Goal: Task Accomplishment & Management: Complete application form

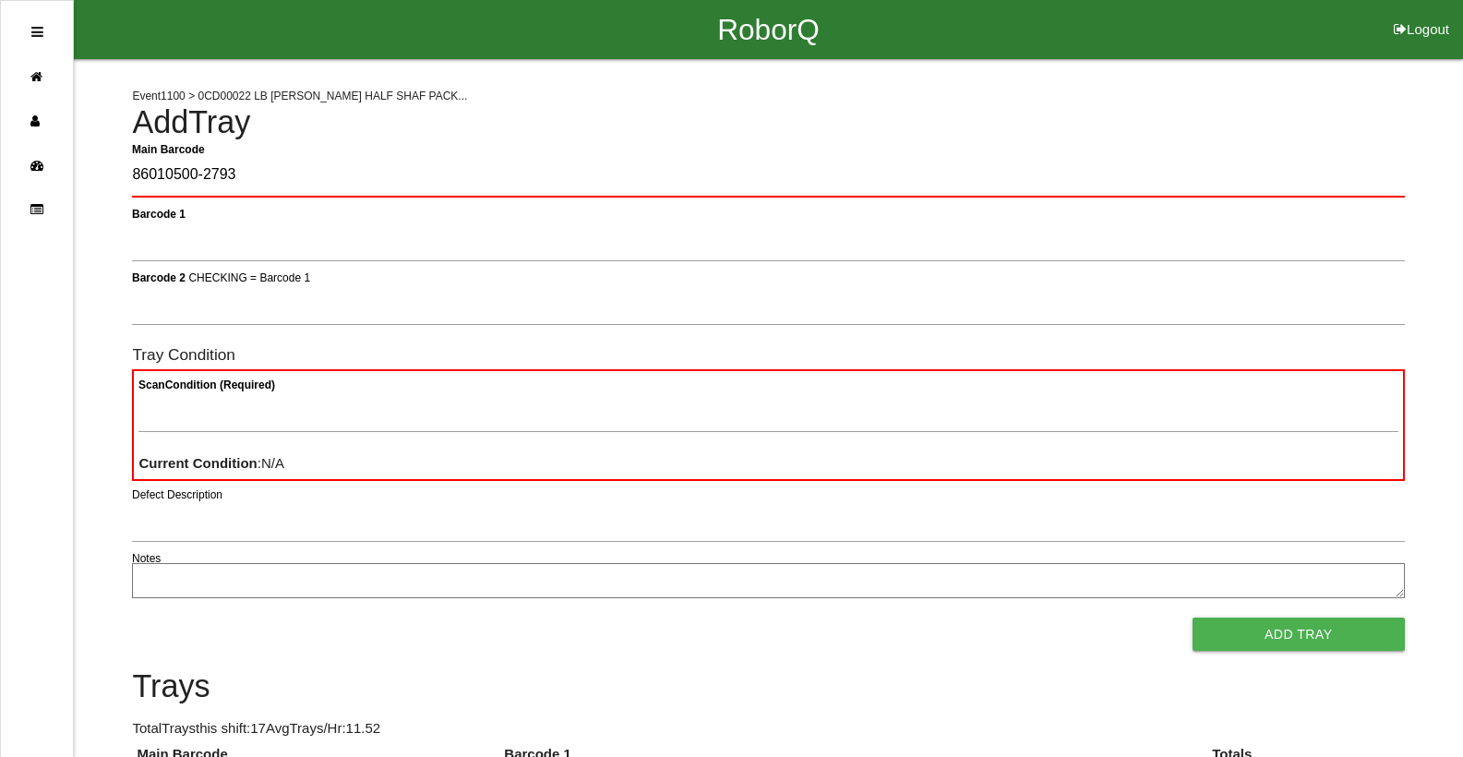
type Barcode "86010500-2793"
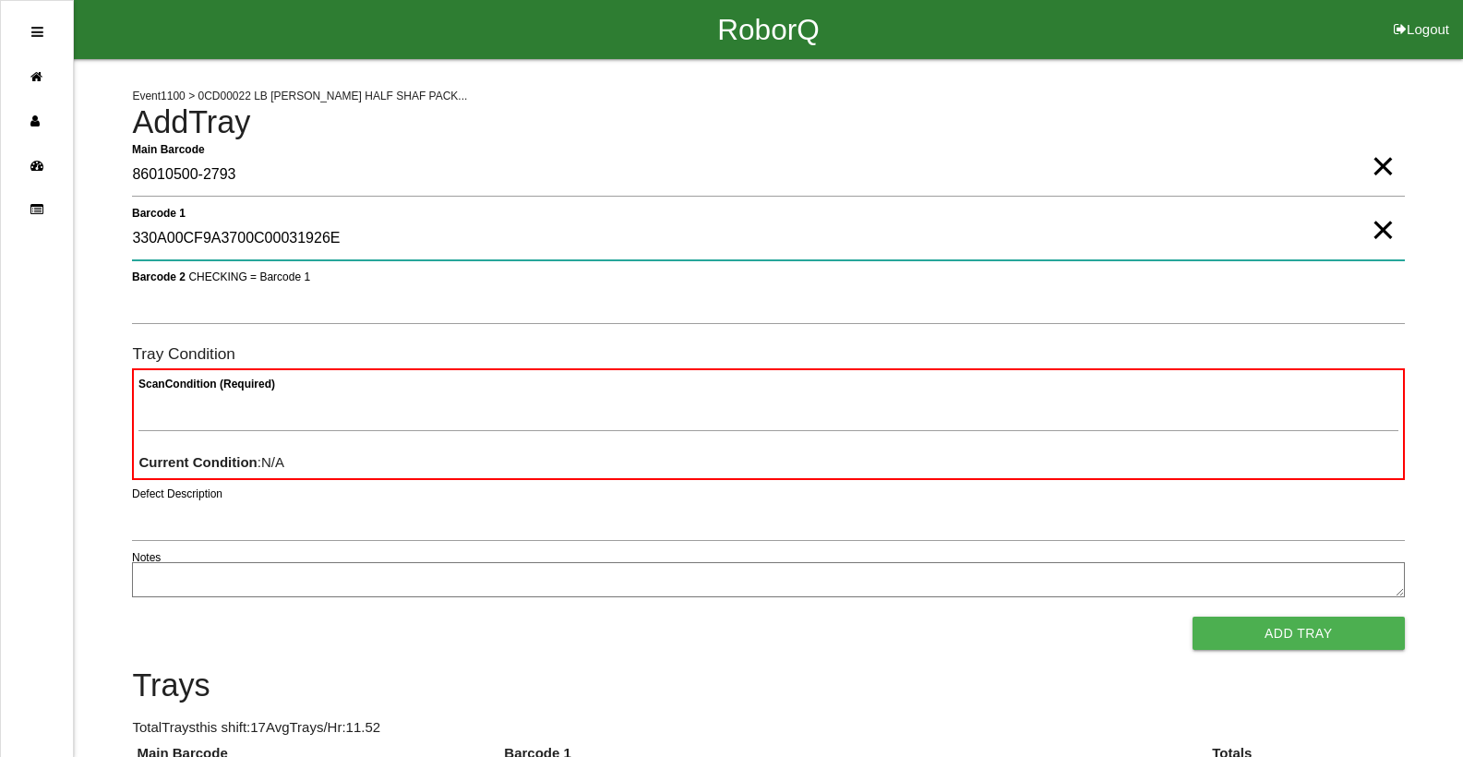
type 1 "330A00CF9A3700C00031926E"
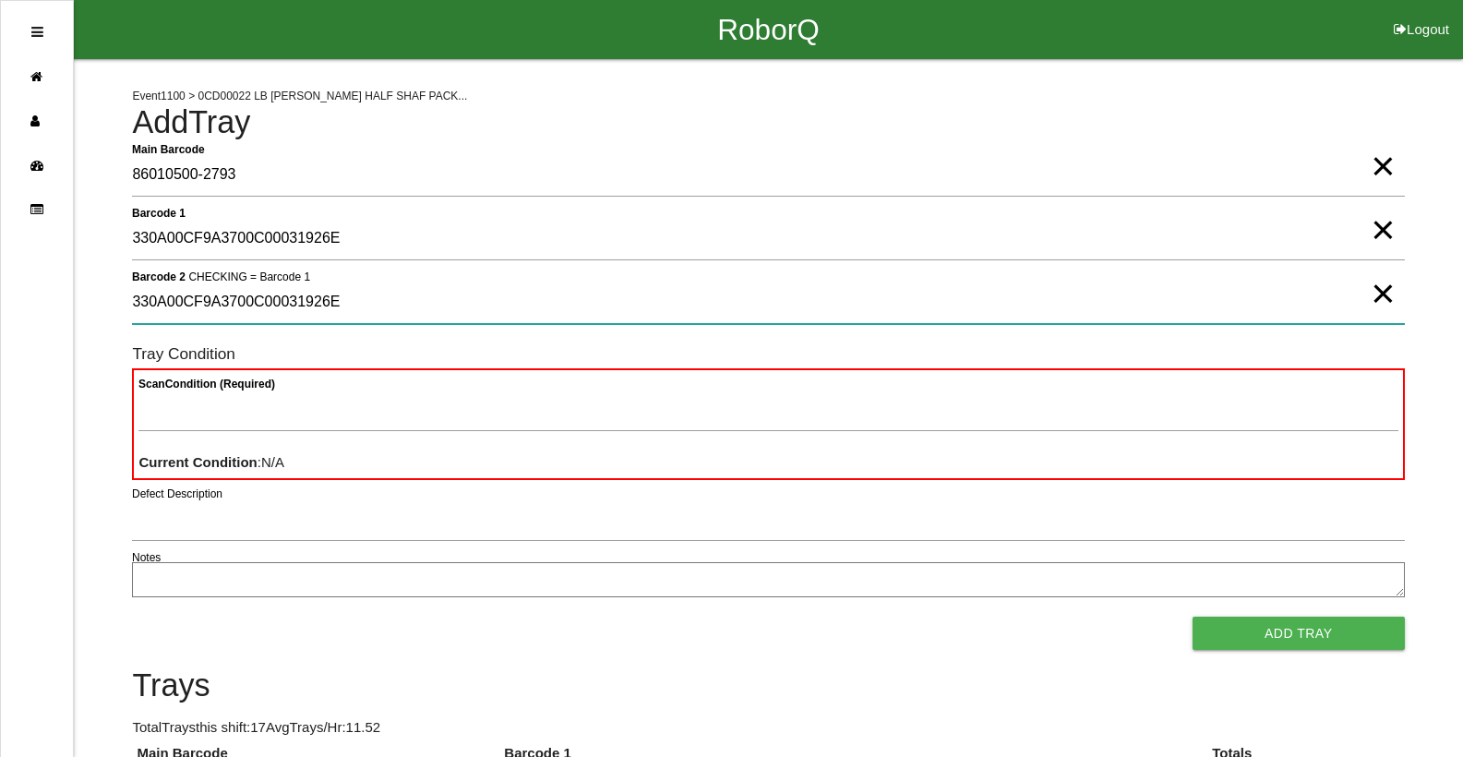
type 2 "330A00CF9A3700C00031926E"
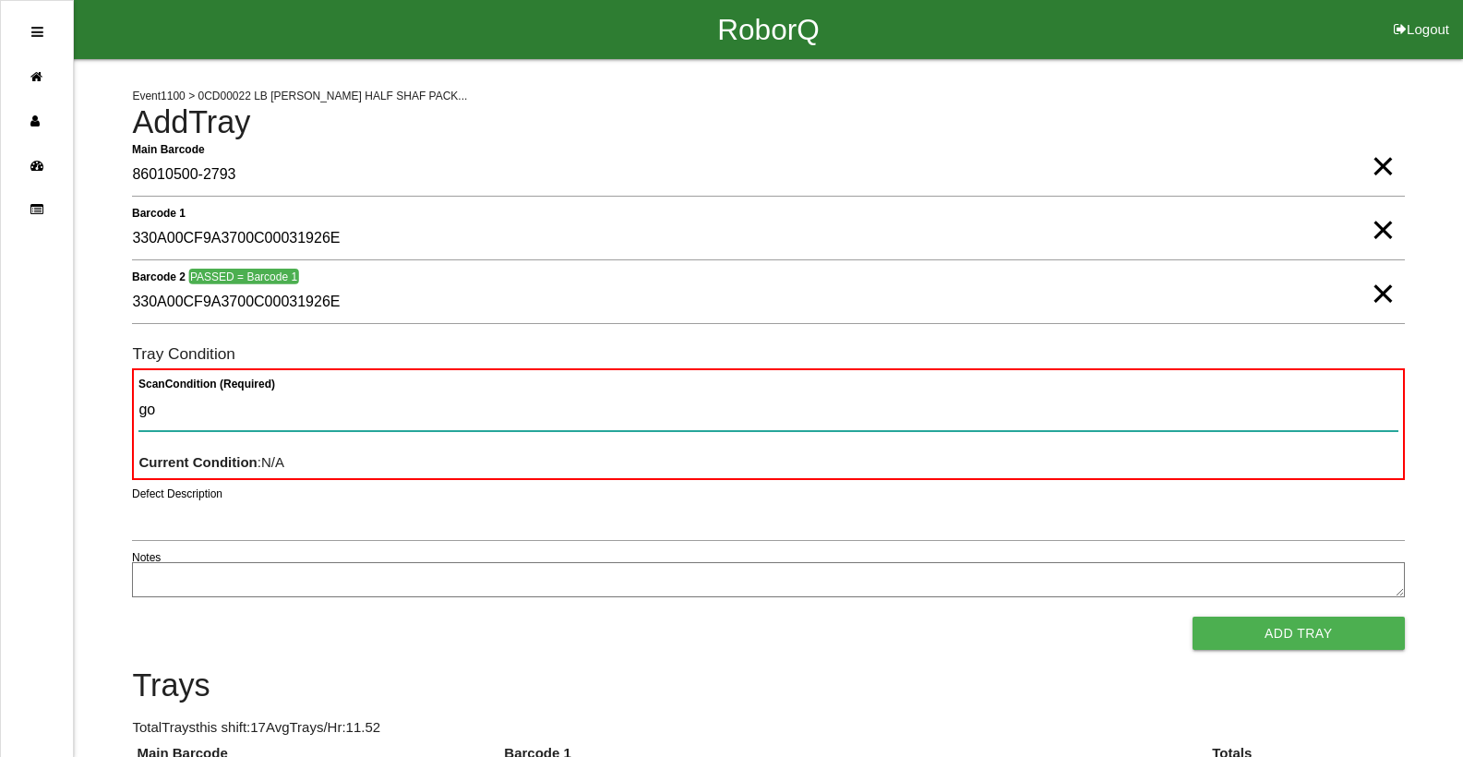
type Condition "goo"
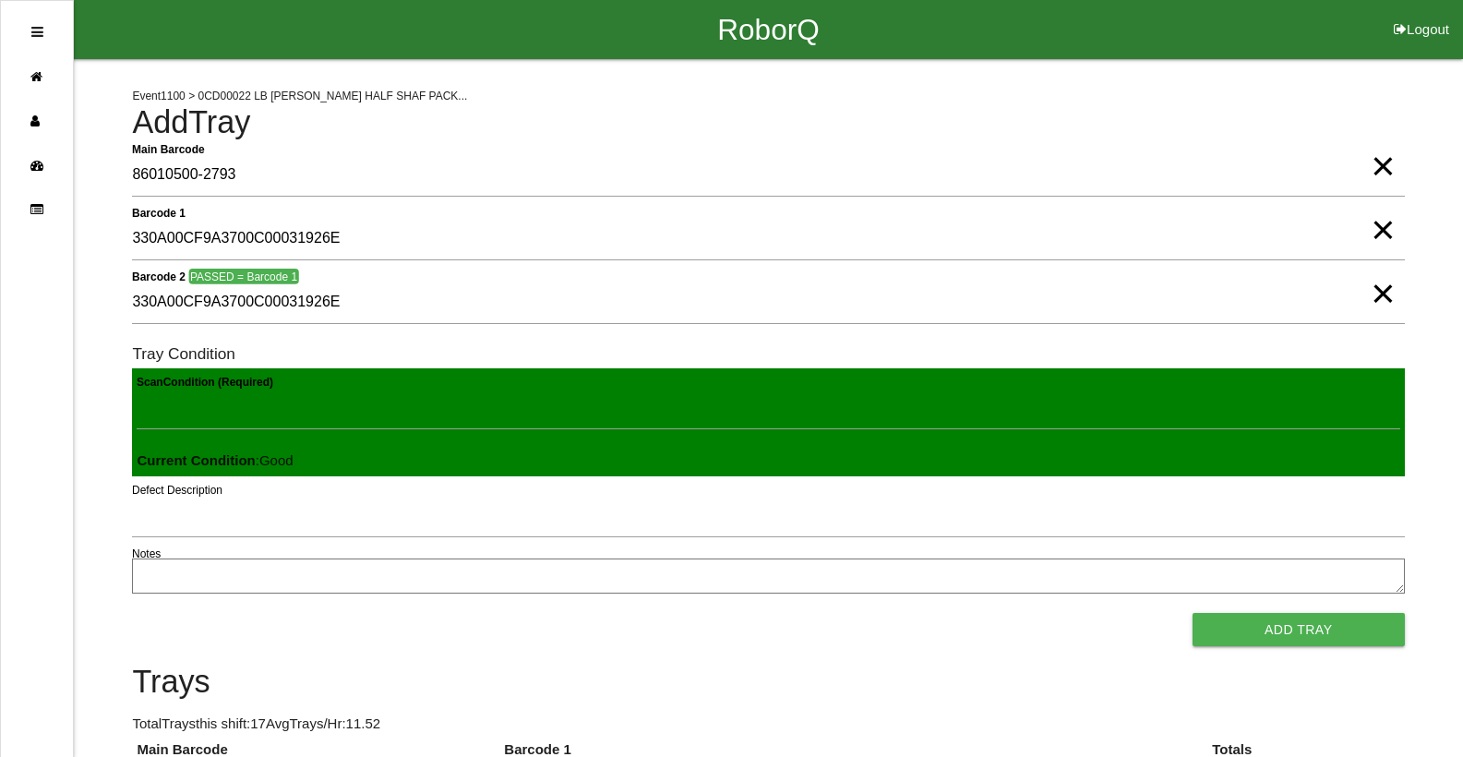
click at [1193, 613] on button "Add Tray" at bounding box center [1299, 629] width 212 height 33
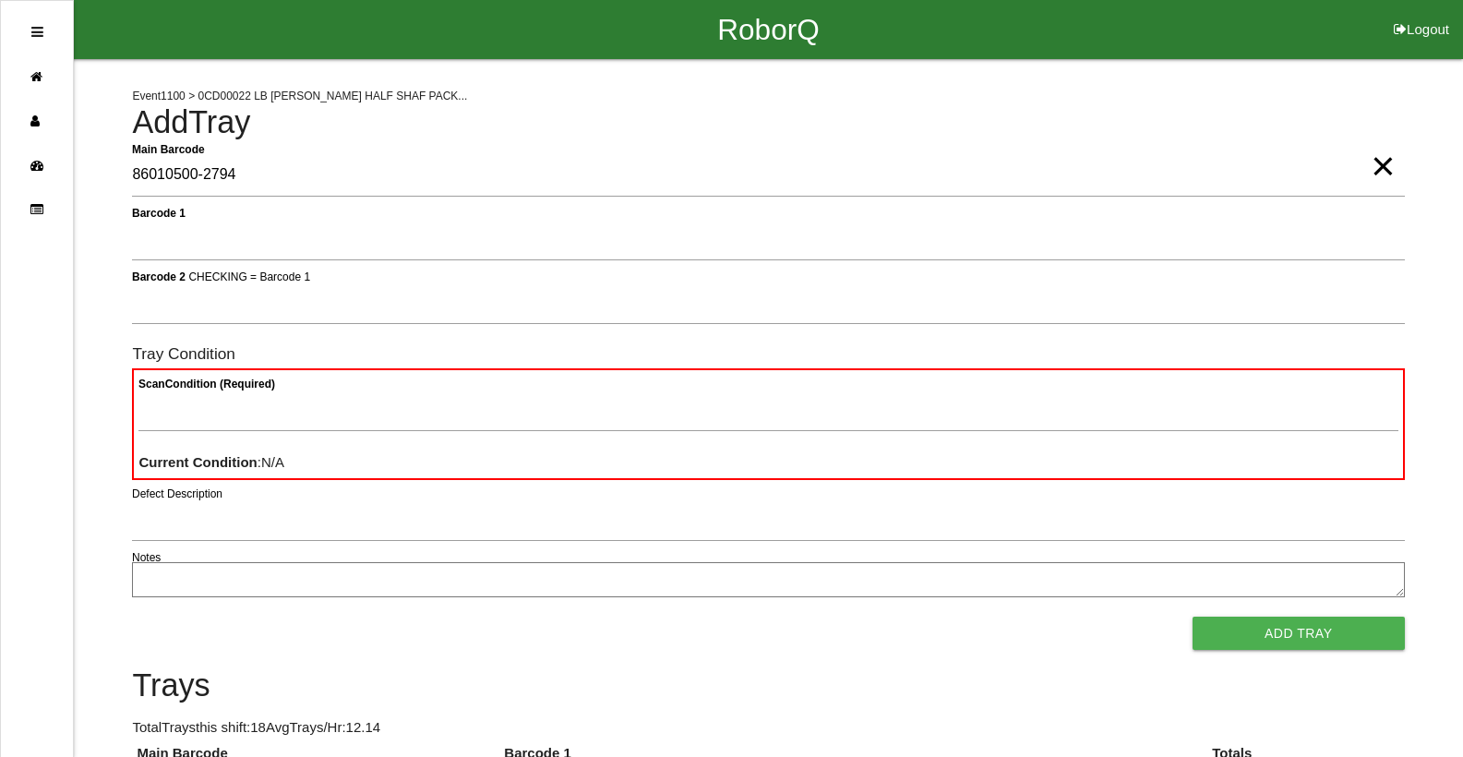
type Barcode "86010500-2794"
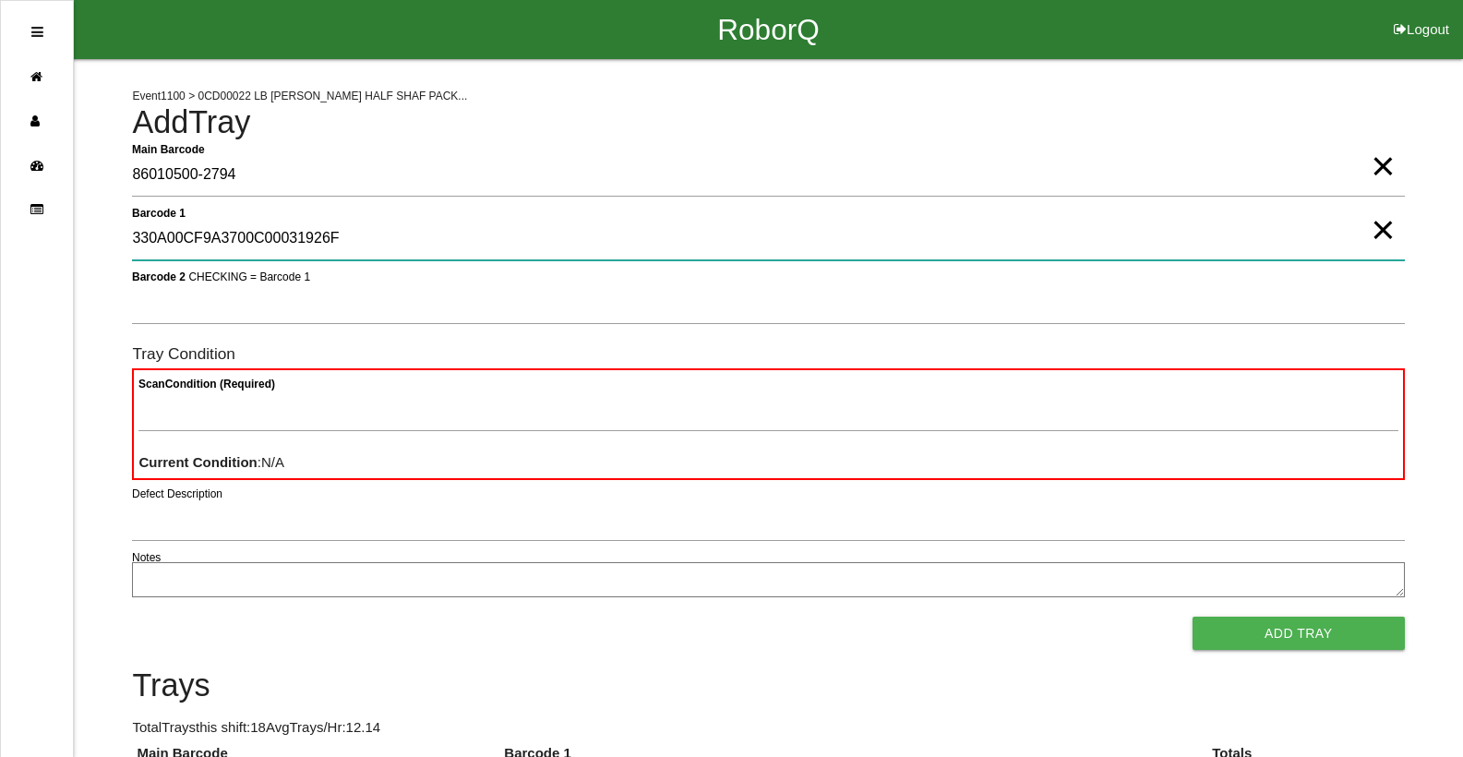
type 1 "330A00CF9A3700C00031926F"
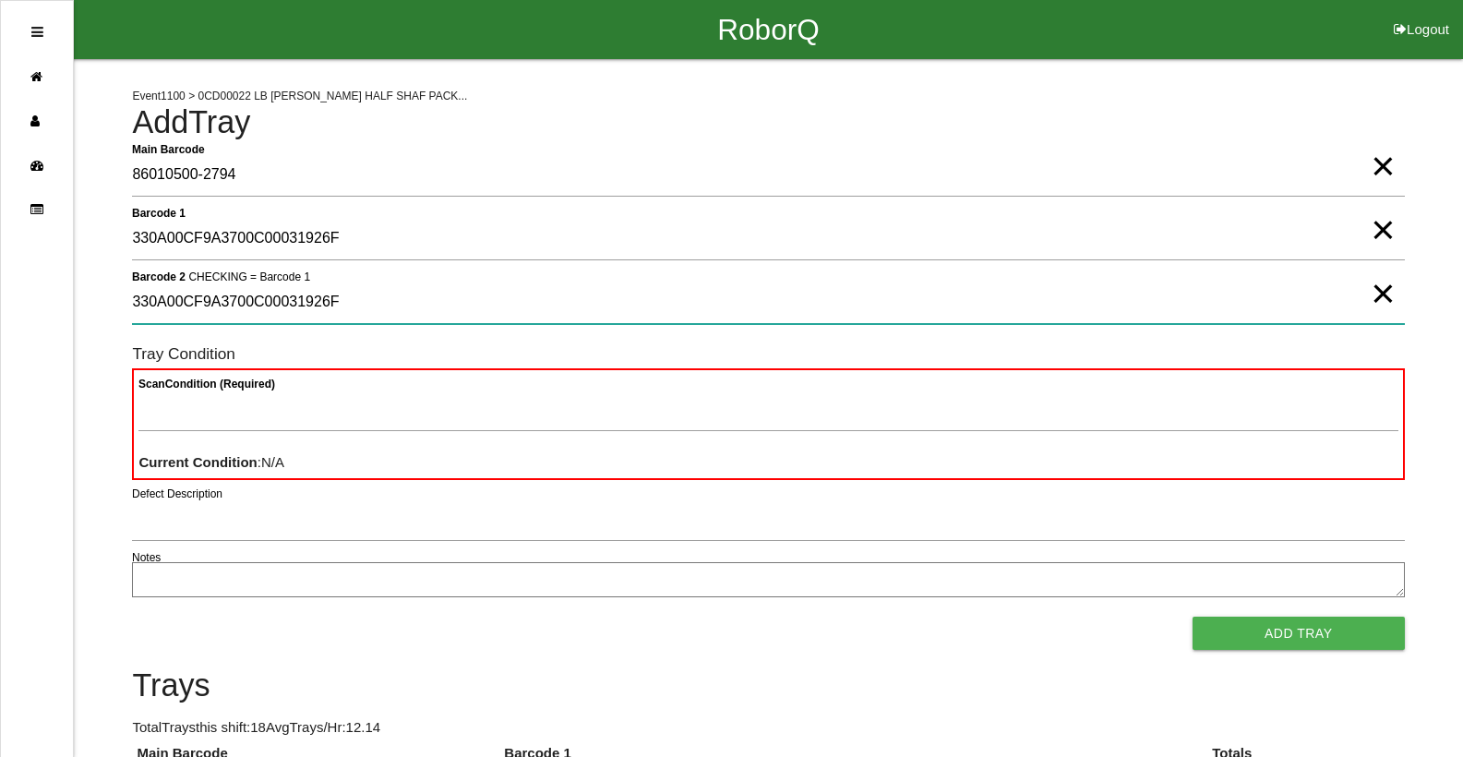
type 2 "330A00CF9A3700C00031926F"
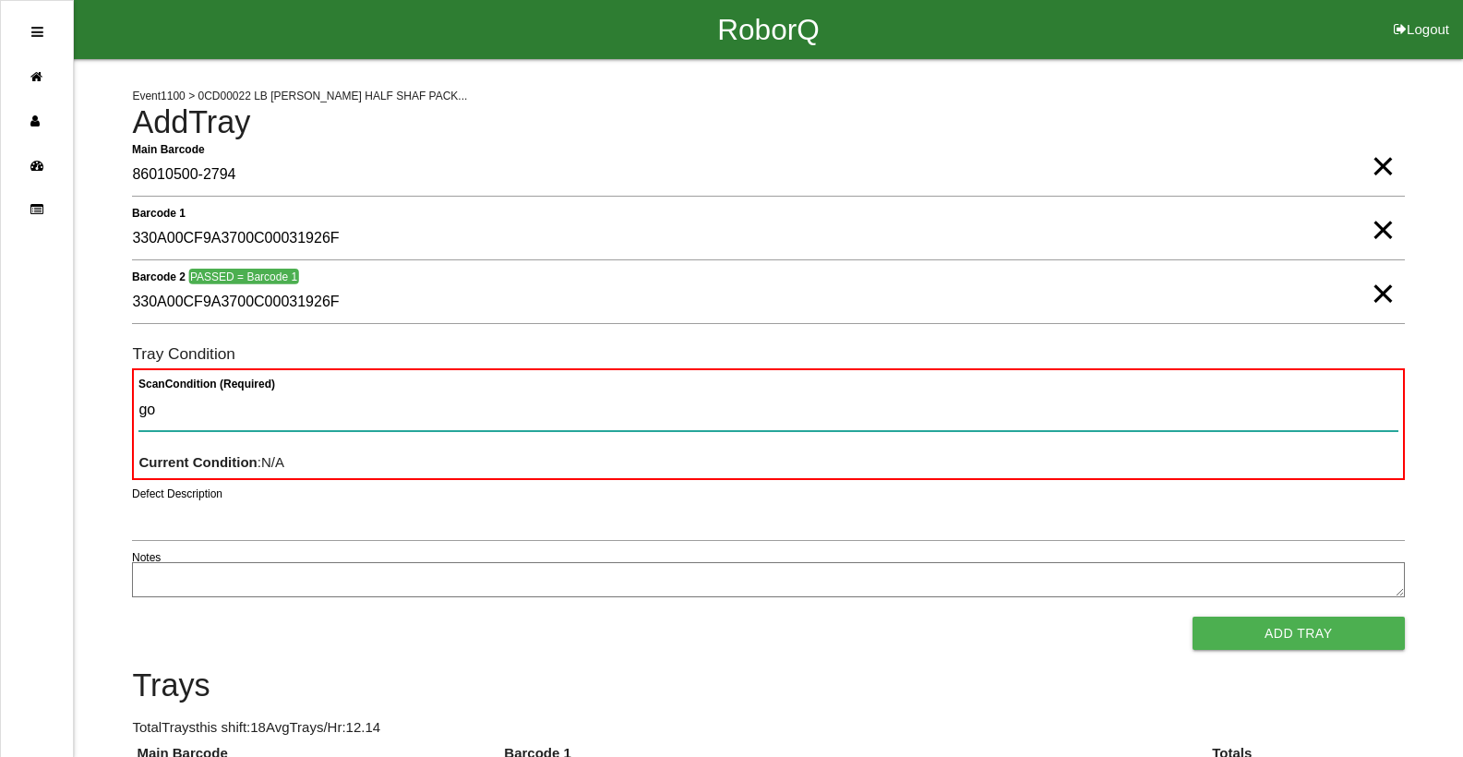
type Condition "goo"
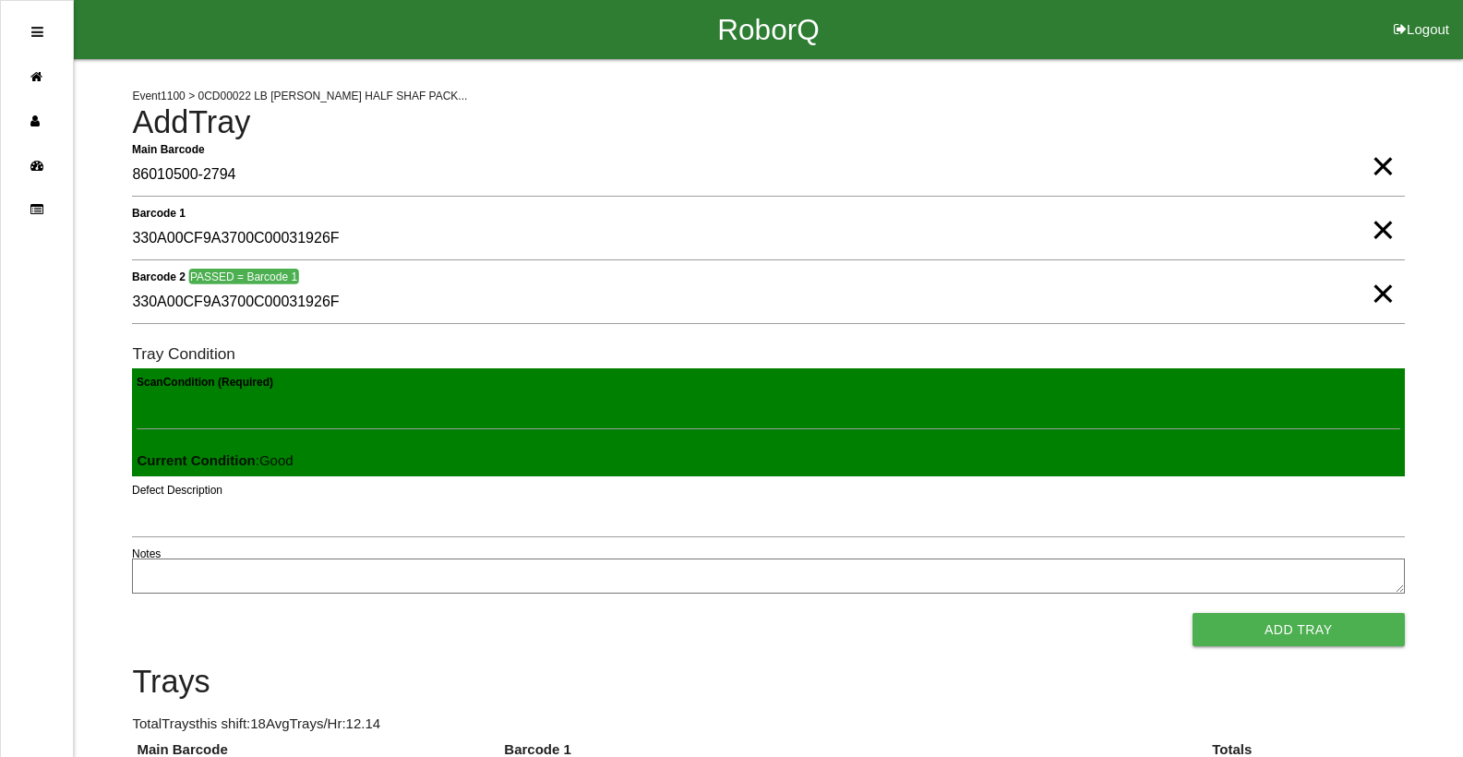
click at [1193, 613] on button "Add Tray" at bounding box center [1299, 629] width 212 height 33
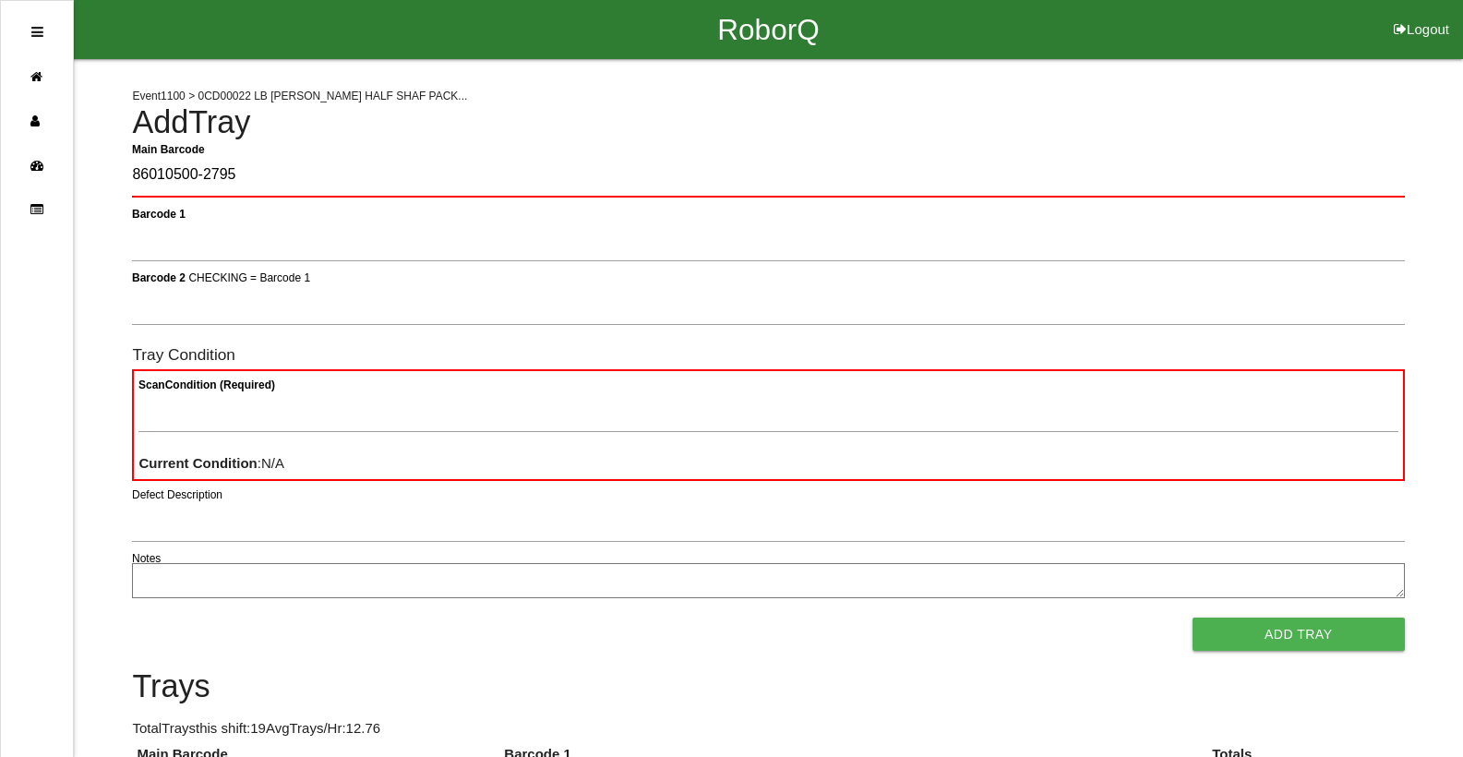
type Barcode "86010500-2795"
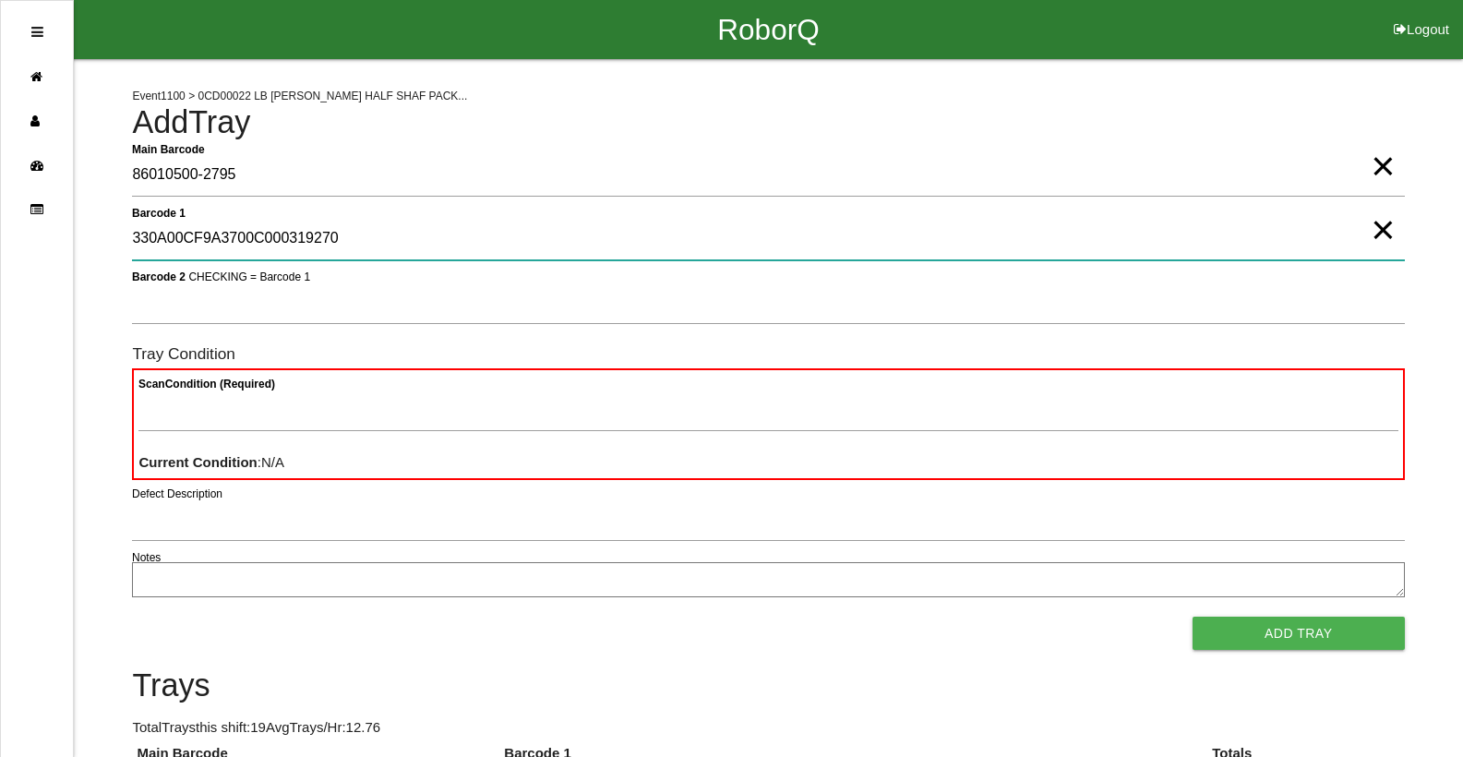
type 1 "330A00CF9A3700C000319270"
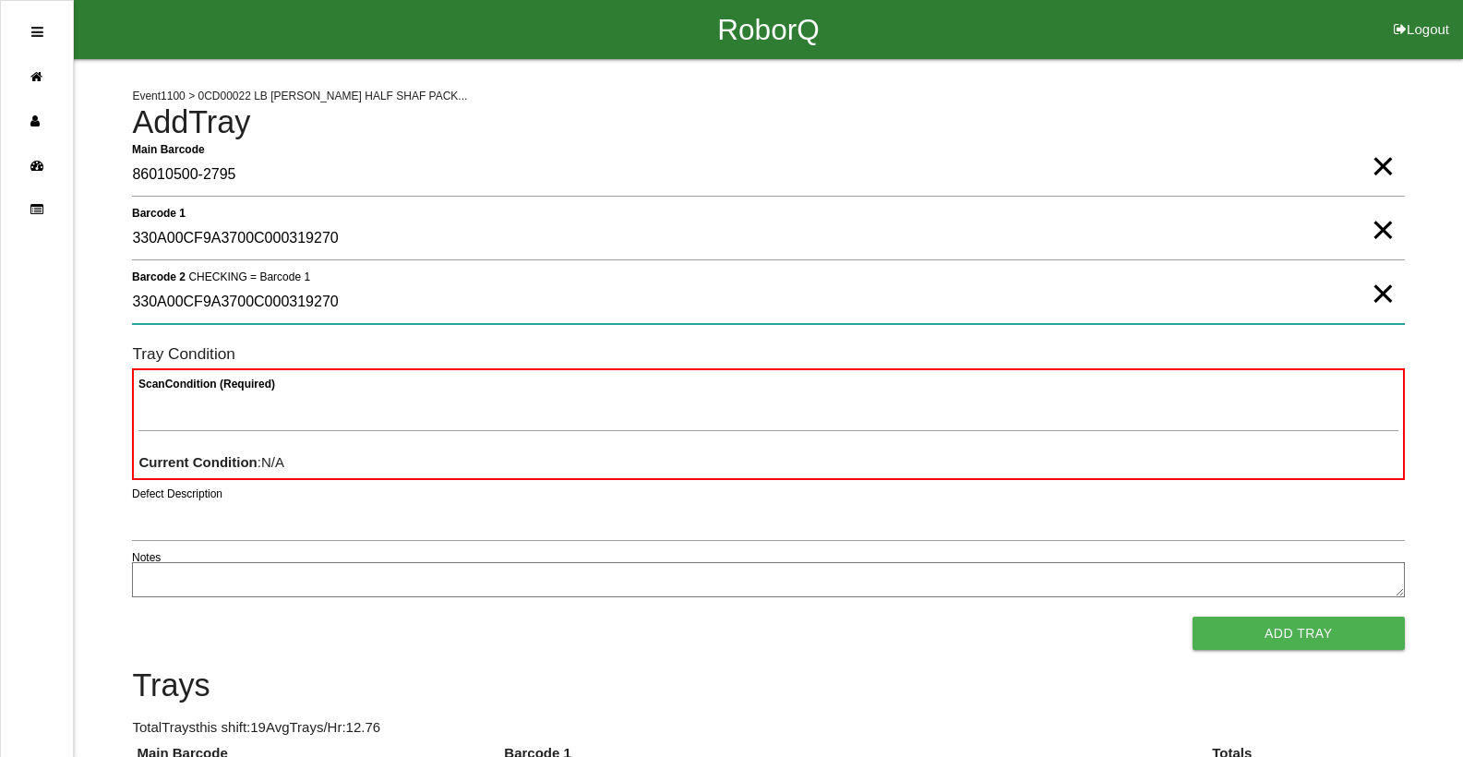
type 2 "330A00CF9A3700C000319270"
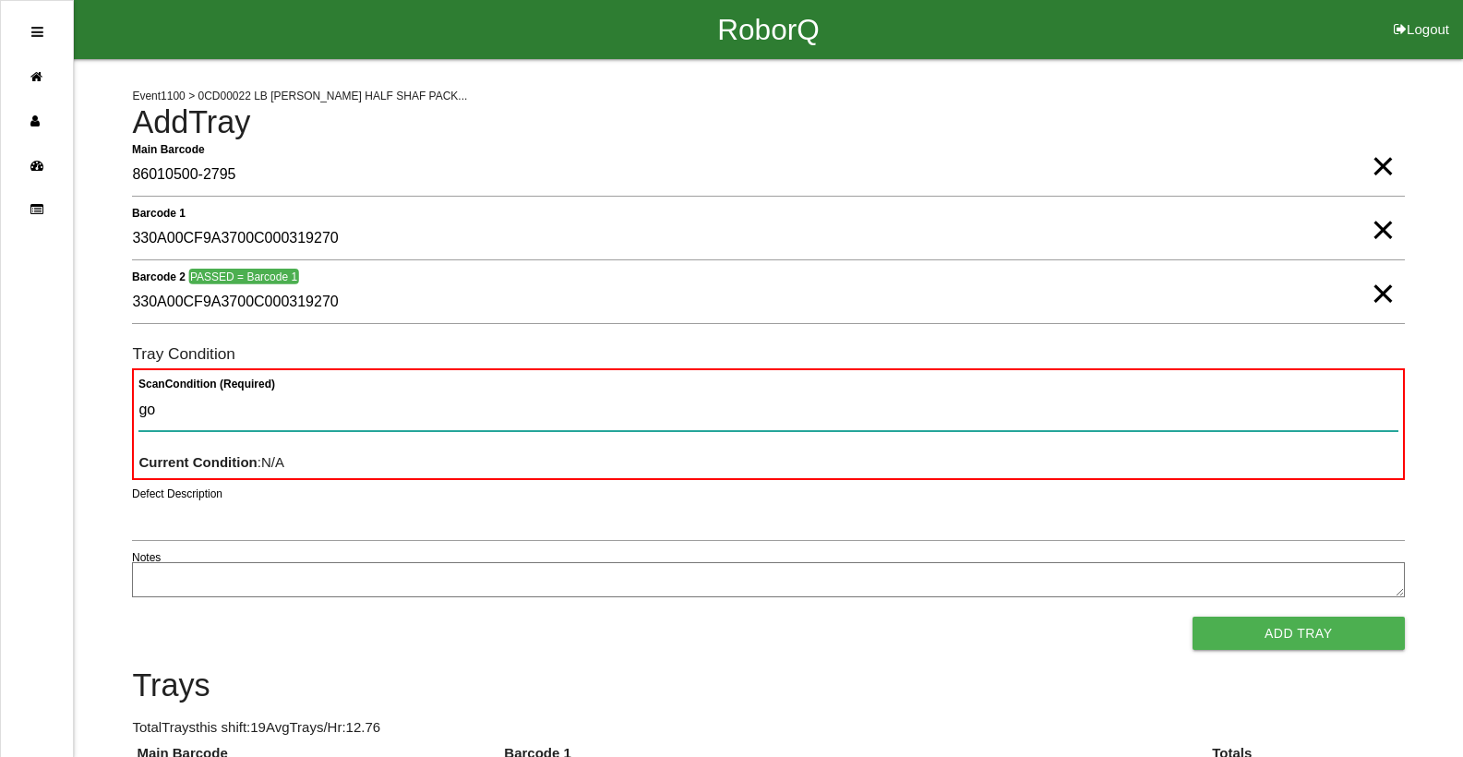
type Condition "goo"
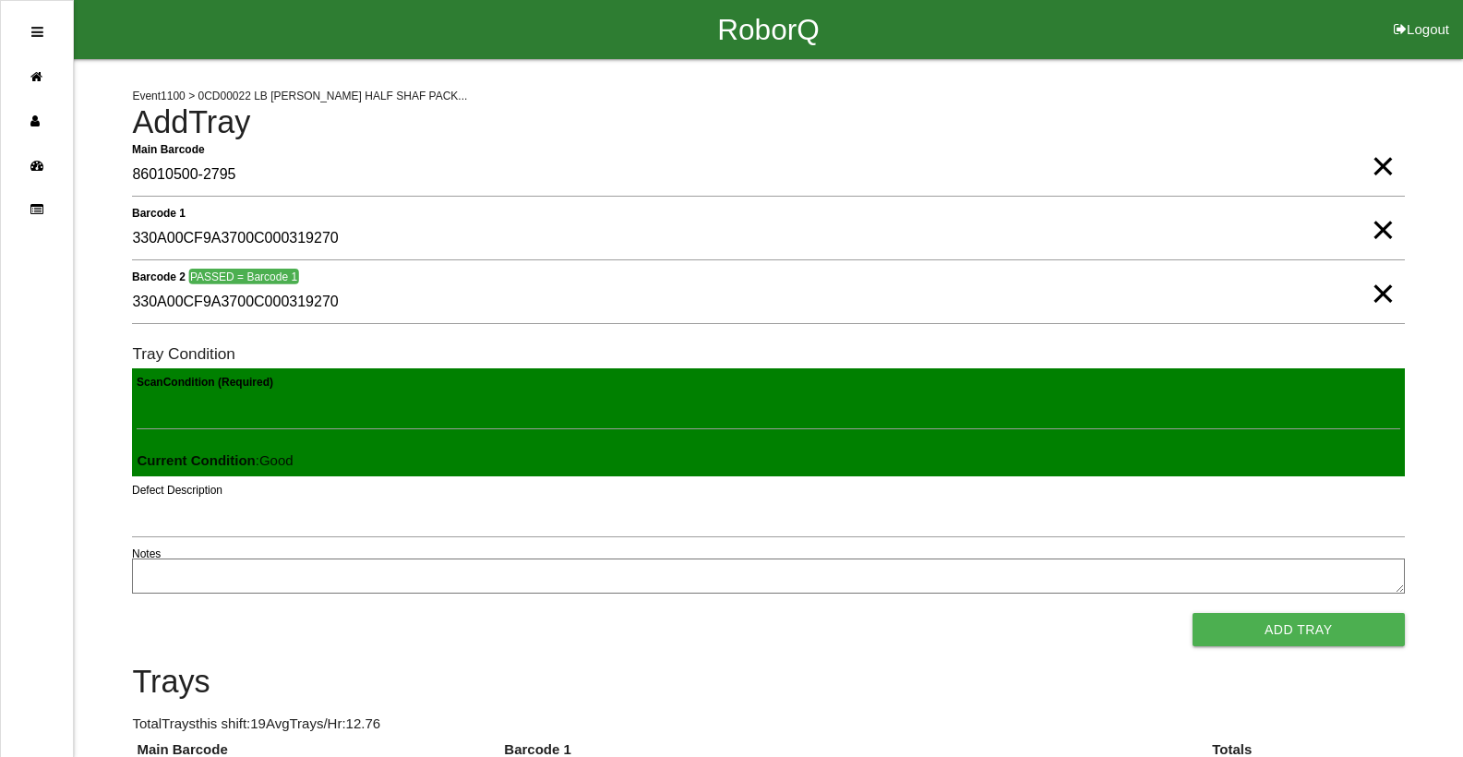
click at [1193, 613] on button "Add Tray" at bounding box center [1299, 629] width 212 height 33
